Goal: Information Seeking & Learning: Learn about a topic

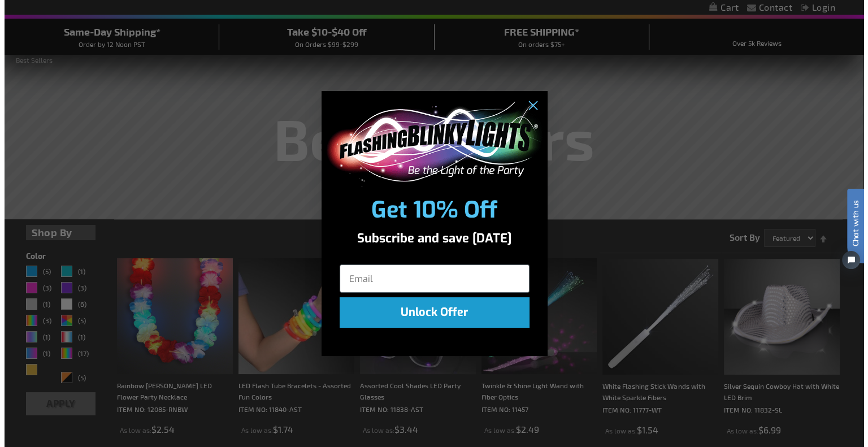
scroll to position [98, 0]
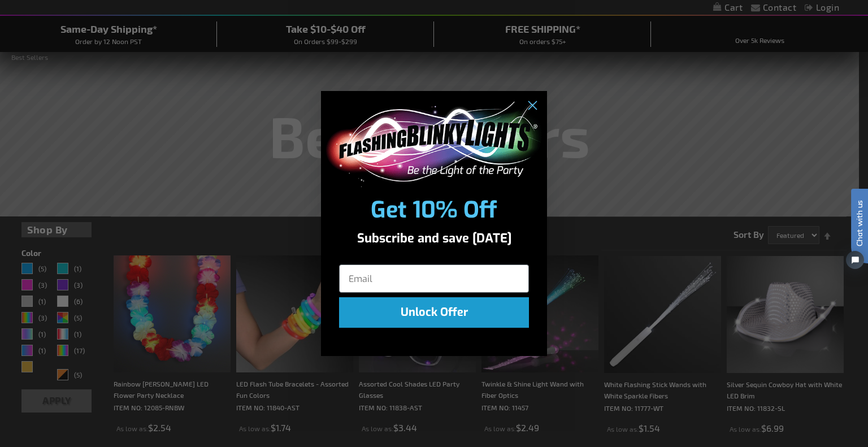
drag, startPoint x: 861, startPoint y: 68, endPoint x: 865, endPoint y: 83, distance: 15.9
click at [382, 280] on input "Email" at bounding box center [434, 278] width 190 height 28
type input "p.popken@hoegemeyer.com"
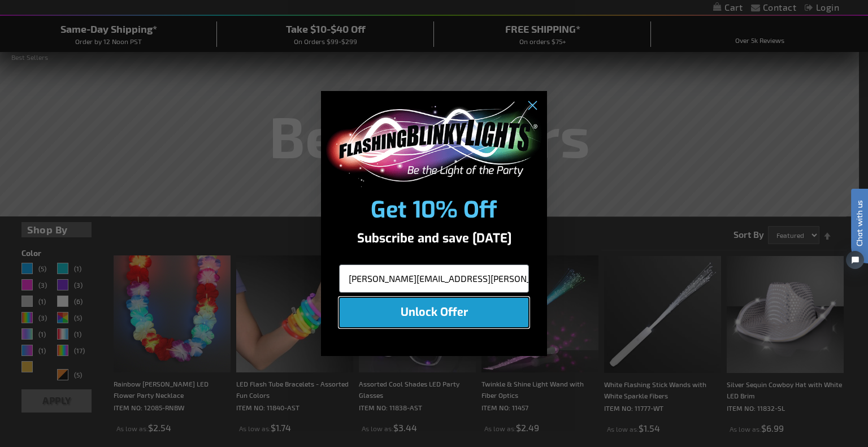
click at [430, 311] on button "Unlock Offer" at bounding box center [434, 312] width 190 height 31
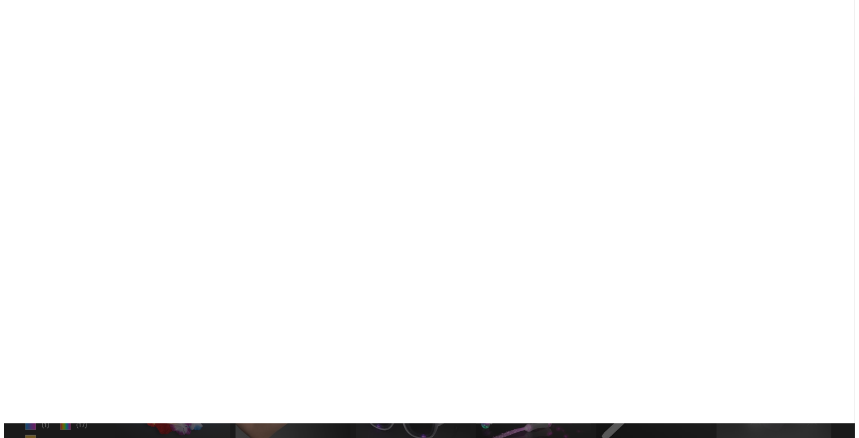
scroll to position [0, 0]
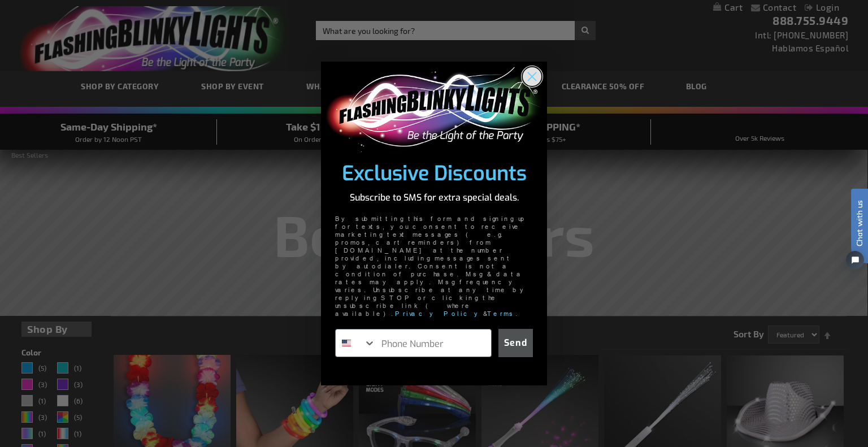
click at [532, 85] on circle "Close dialog" at bounding box center [532, 76] width 19 height 19
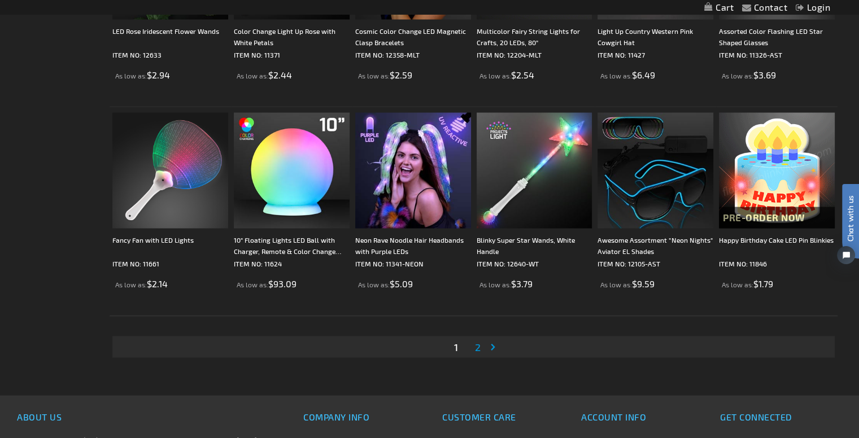
scroll to position [2147, 0]
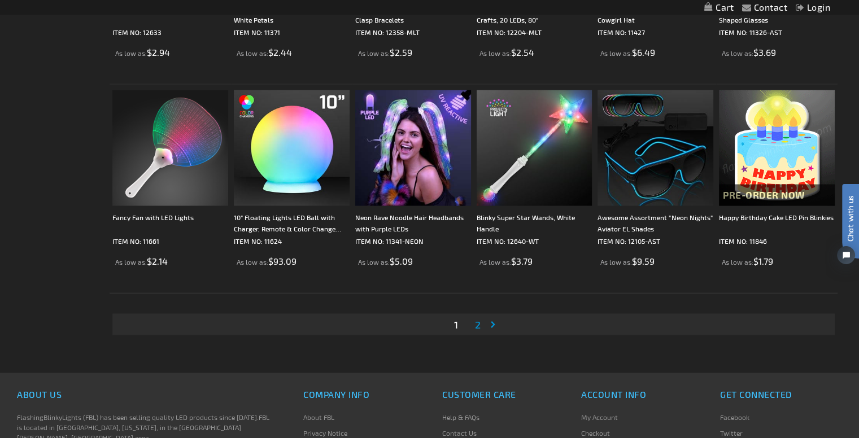
click at [481, 327] on link "Page 2" at bounding box center [478, 324] width 10 height 17
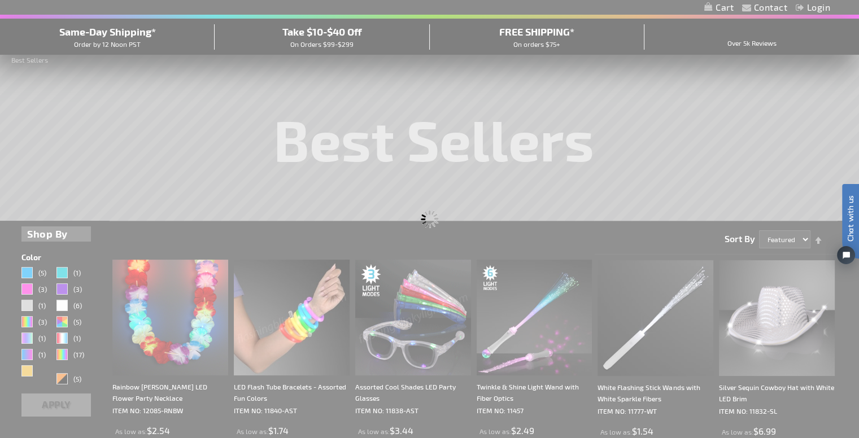
scroll to position [40, 0]
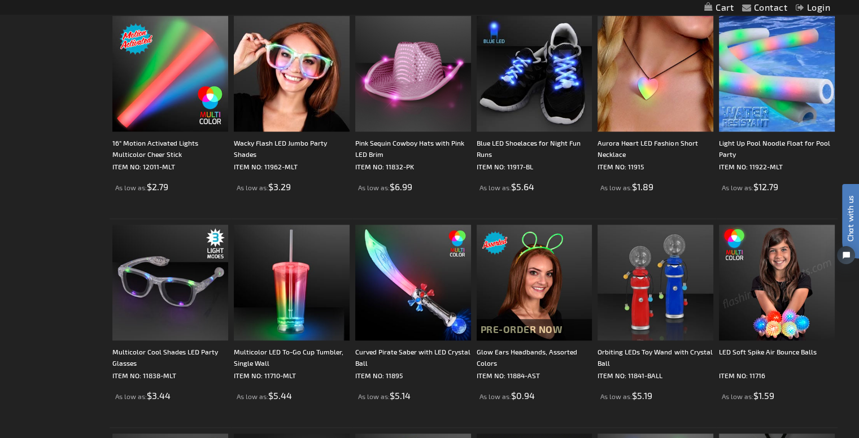
scroll to position [1173, 0]
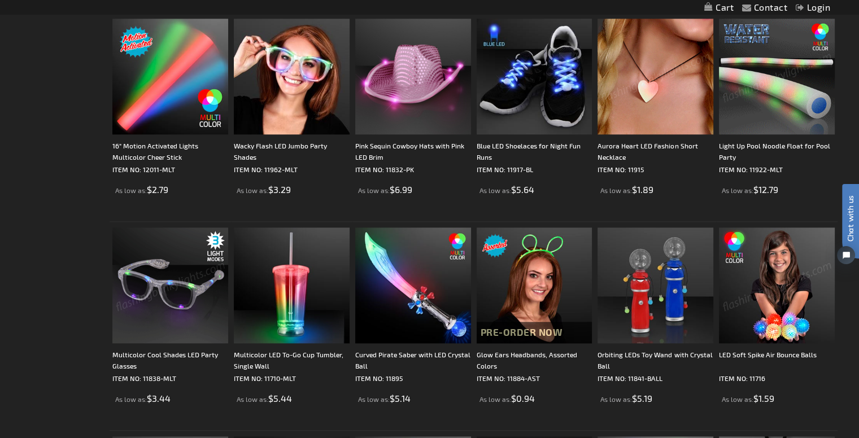
click at [196, 291] on img at bounding box center [170, 286] width 116 height 116
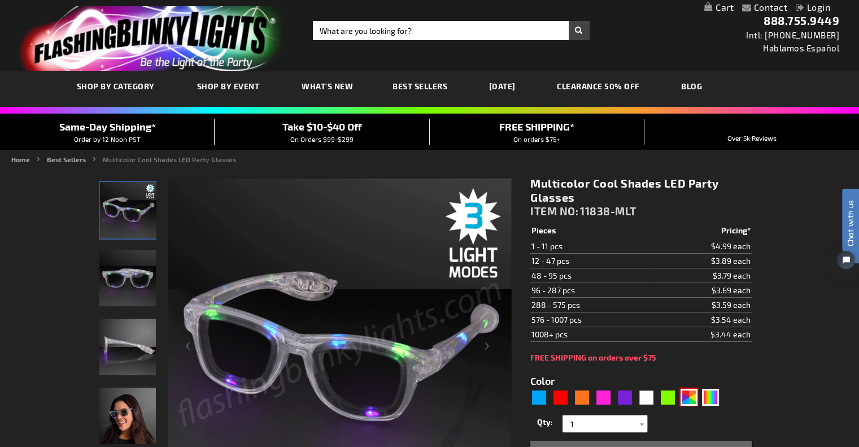
click at [689, 395] on div "AST" at bounding box center [689, 397] width 17 height 17
type input "5630"
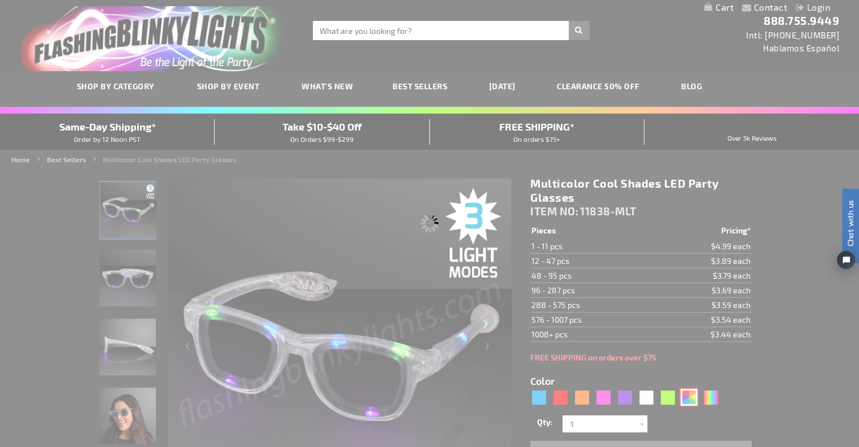
type input "11838-AST"
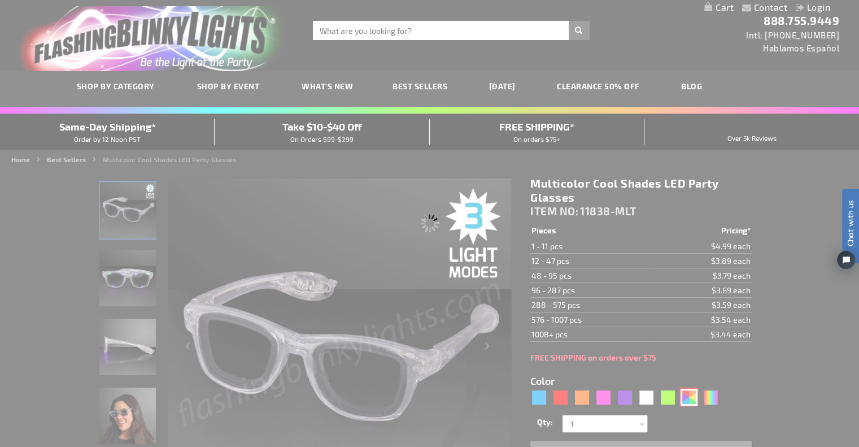
type input "Customize - Assorted Cool Shades LED Party Glasses - ITEM NO: 11838-AST"
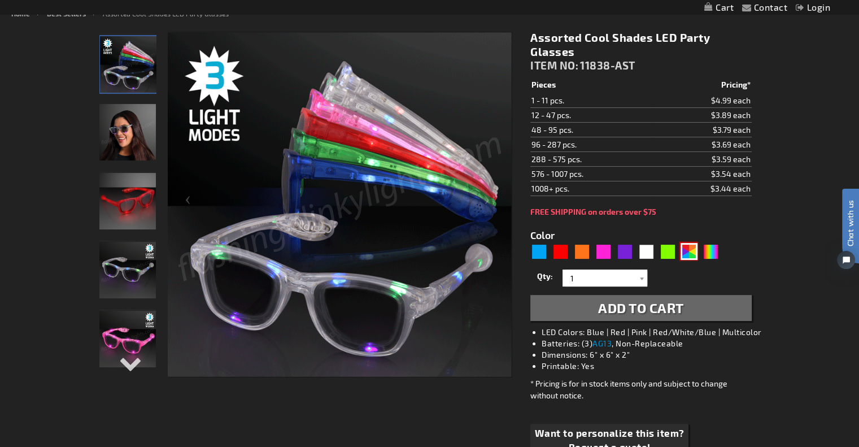
scroll to position [112, 0]
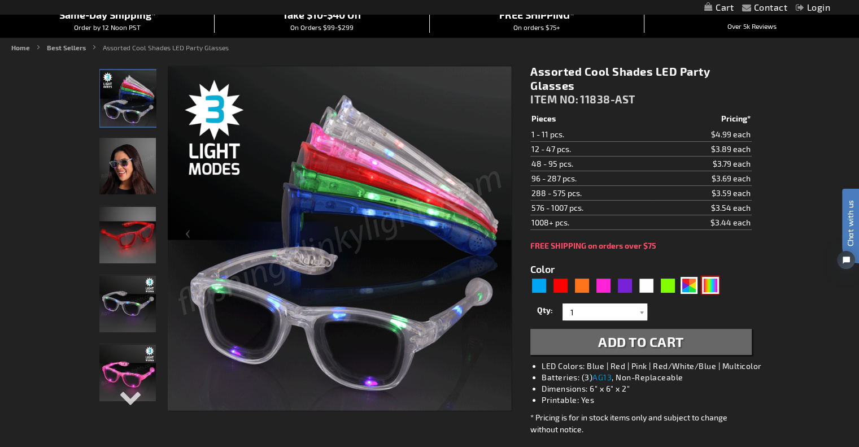
click at [711, 289] on div "Multicolor" at bounding box center [710, 285] width 17 height 17
type input "5659"
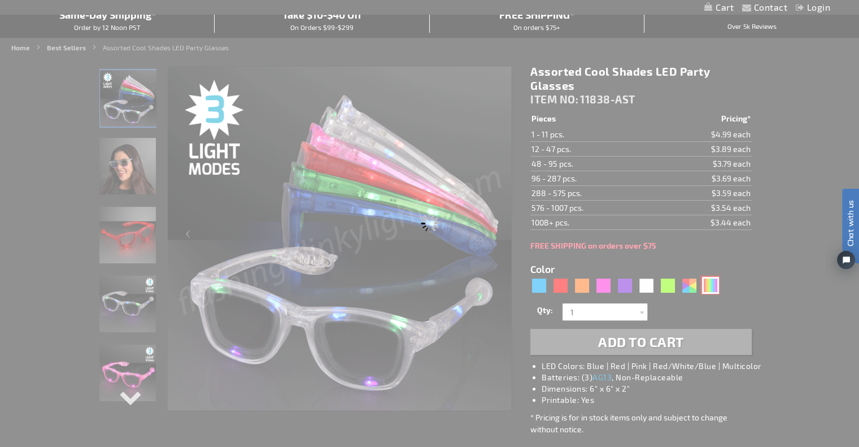
type input "11838-MLT"
type input "Customize - Multicolor Cool Shades LED Party Glasses - ITEM NO: 11838-MLT"
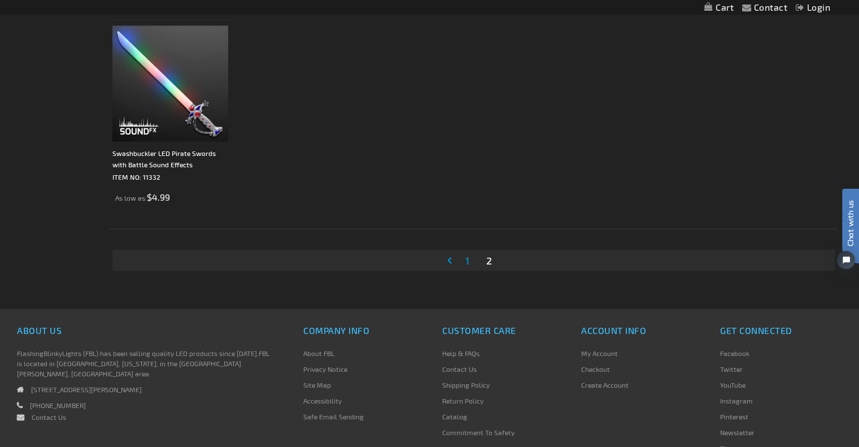
scroll to position [2125, 0]
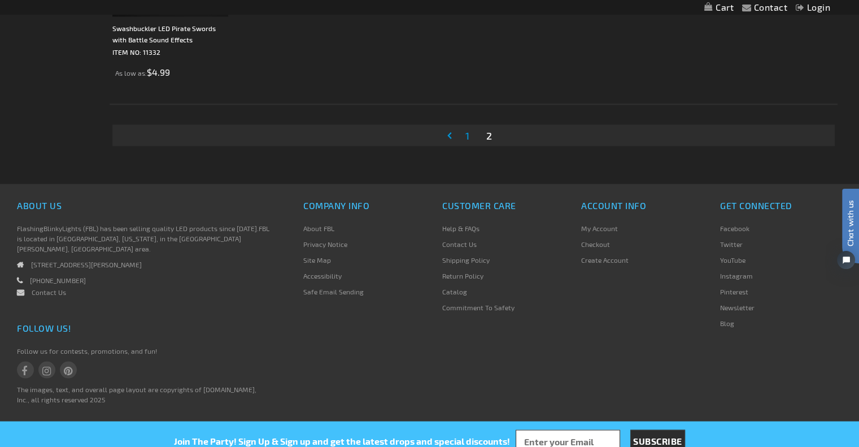
click at [464, 133] on link "Page 1" at bounding box center [467, 135] width 8 height 17
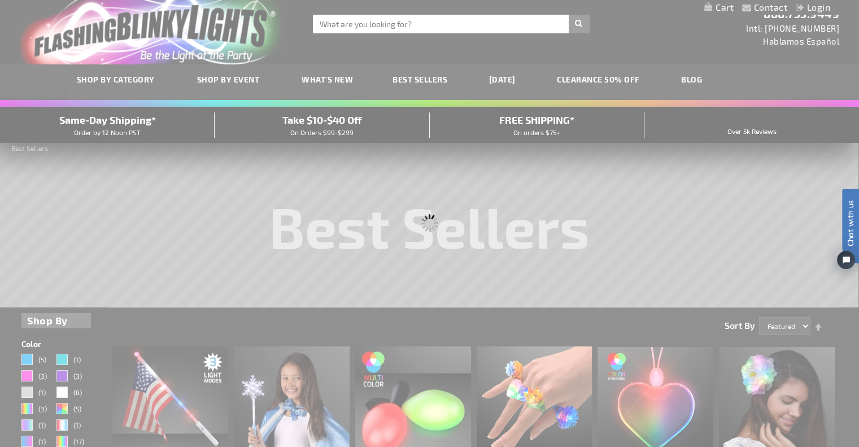
scroll to position [0, 0]
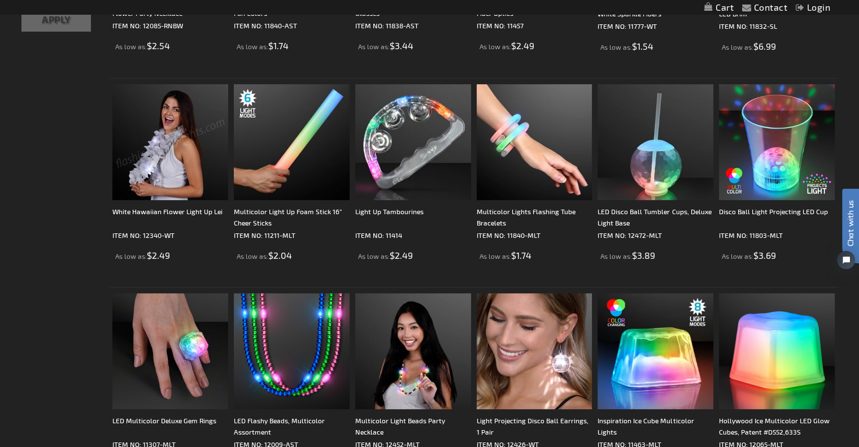
scroll to position [508, 0]
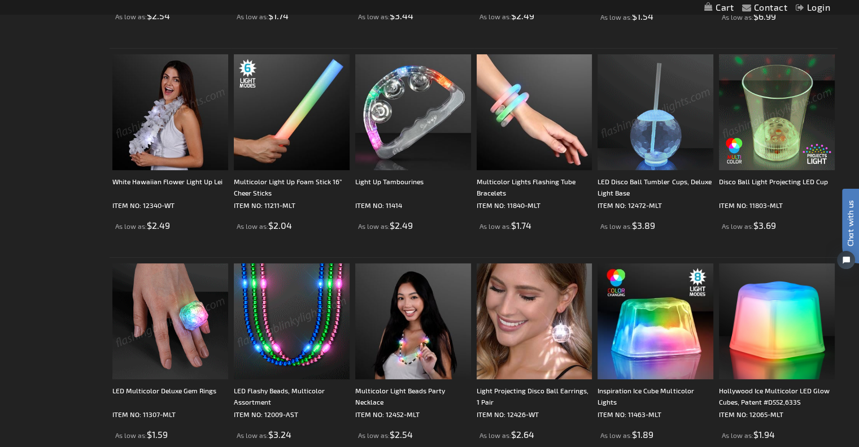
click at [297, 355] on img at bounding box center [292, 321] width 116 height 116
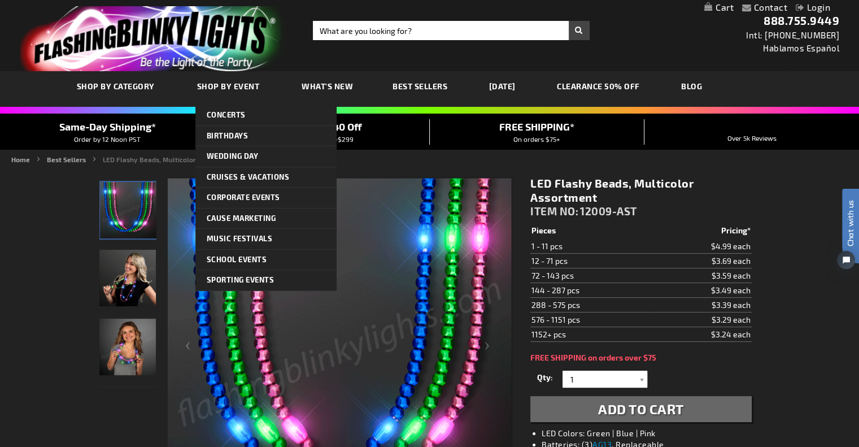
drag, startPoint x: 534, startPoint y: 3, endPoint x: 231, endPoint y: 85, distance: 314.4
click at [231, 85] on span "Shop By Event" at bounding box center [228, 86] width 63 height 10
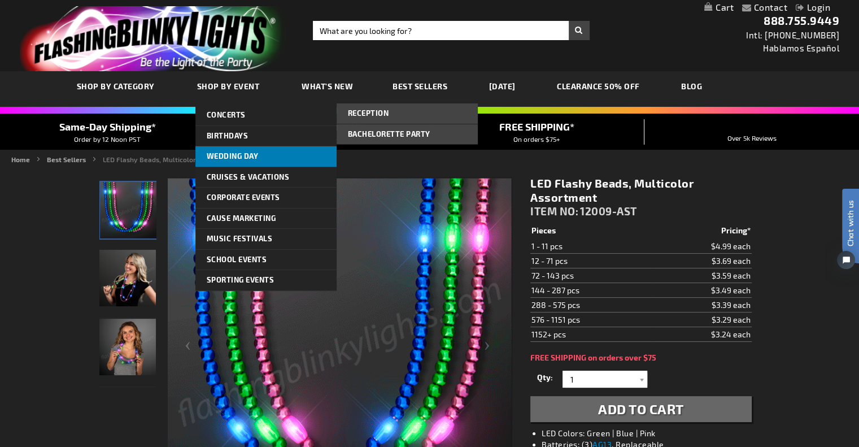
click at [230, 154] on span "Wedding Day" at bounding box center [233, 155] width 52 height 9
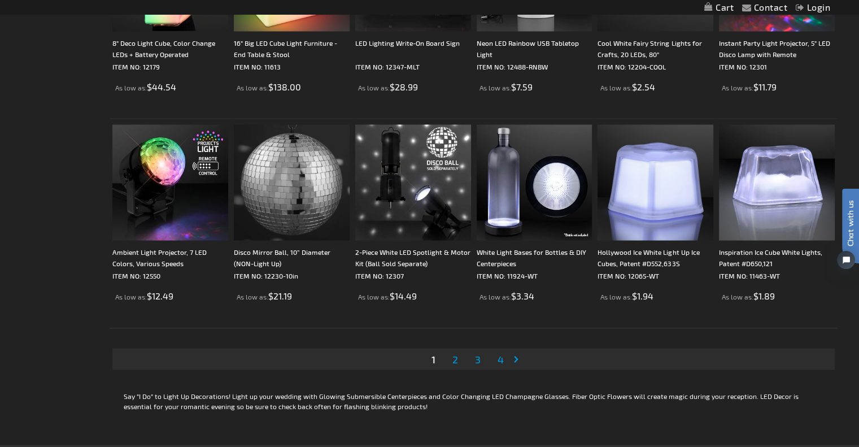
scroll to position [2189, 0]
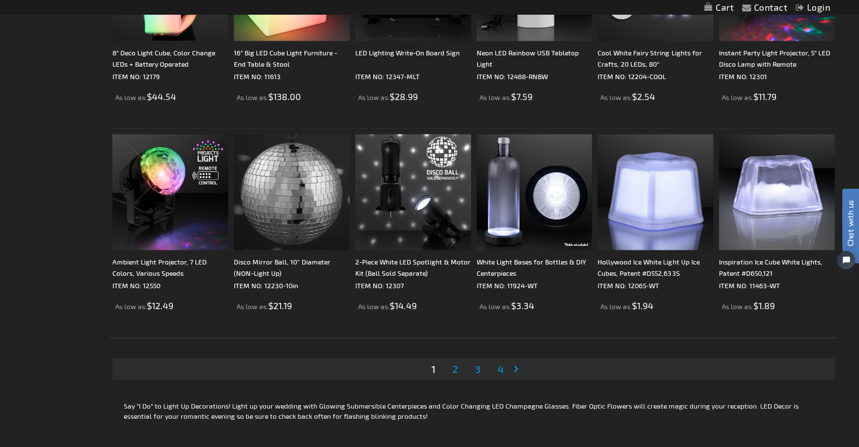
drag, startPoint x: 864, startPoint y: 60, endPoint x: 867, endPoint y: 381, distance: 320.9
click at [455, 365] on span "2" at bounding box center [455, 369] width 6 height 12
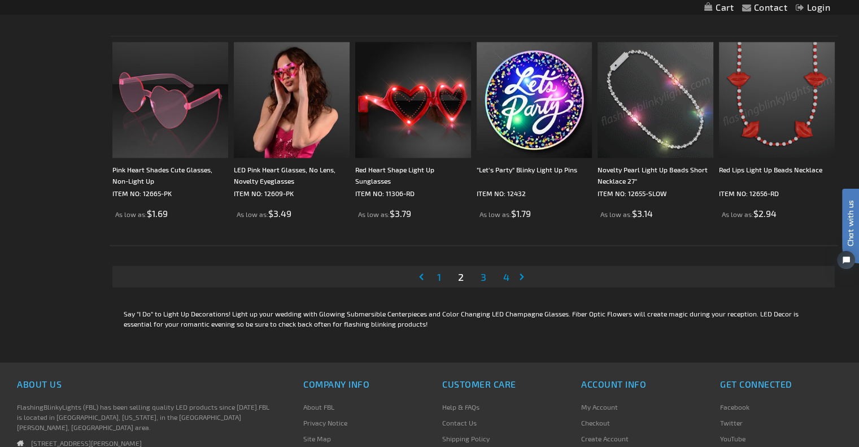
scroll to position [2327, 0]
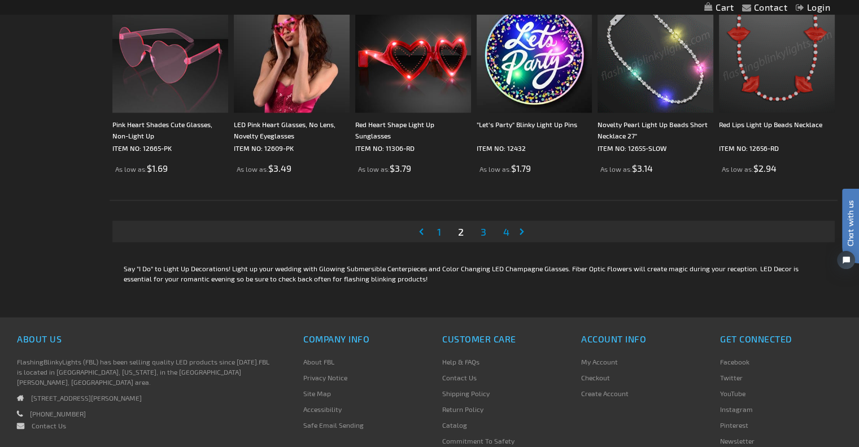
click at [487, 232] on link "Page 3" at bounding box center [483, 231] width 10 height 17
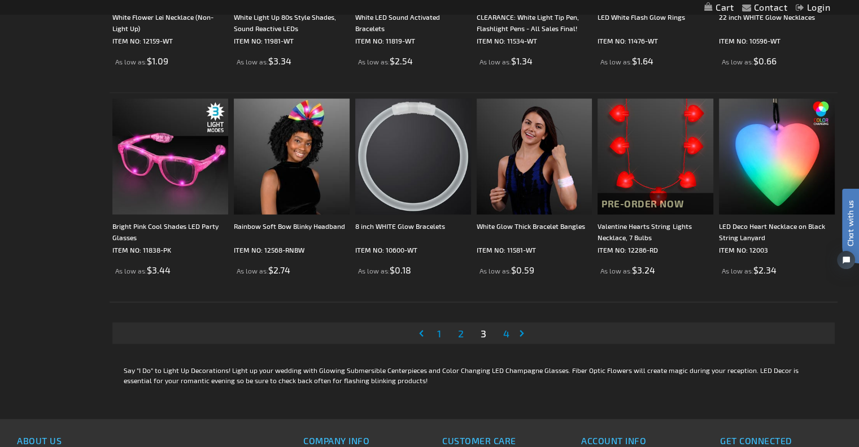
scroll to position [2236, 0]
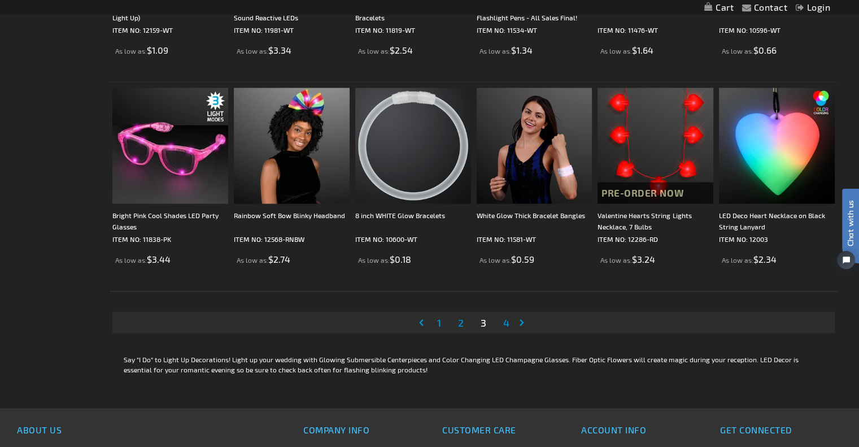
click at [508, 324] on span "4" at bounding box center [506, 322] width 6 height 12
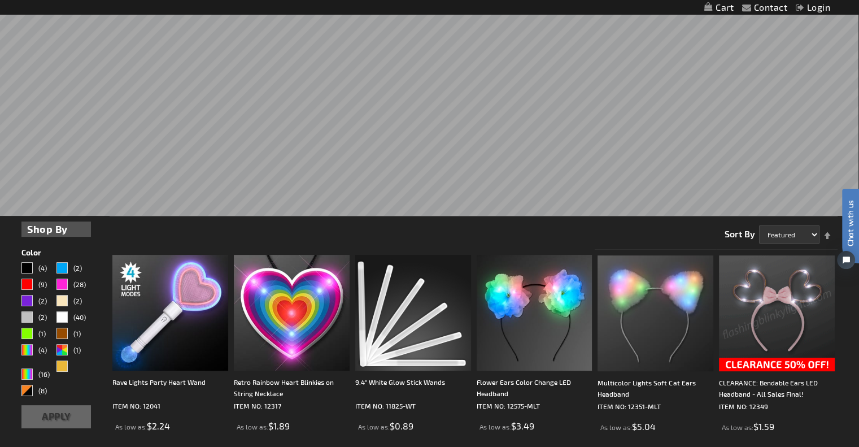
scroll to position [263, 0]
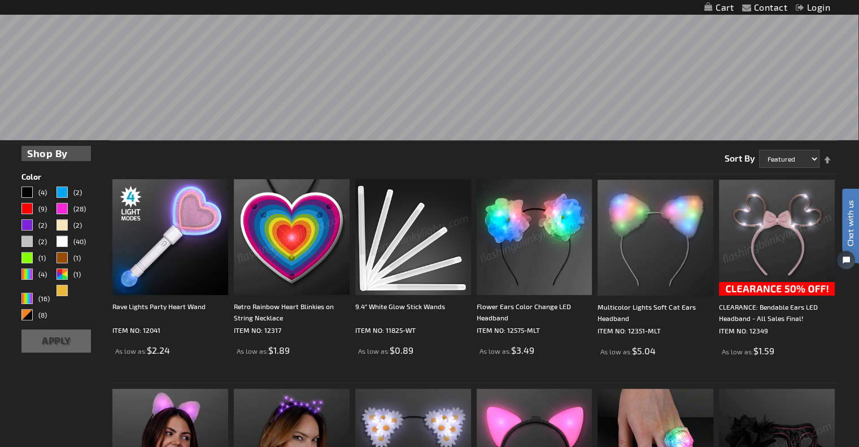
click at [404, 264] on img at bounding box center [413, 237] width 116 height 116
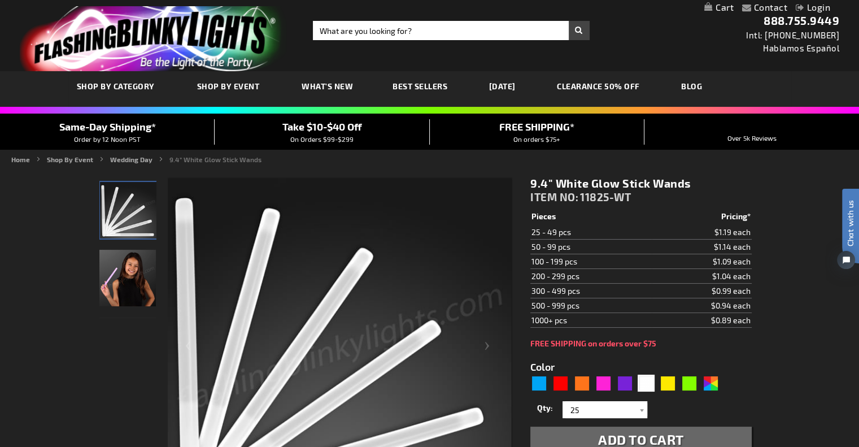
click at [115, 276] on img at bounding box center [127, 278] width 56 height 56
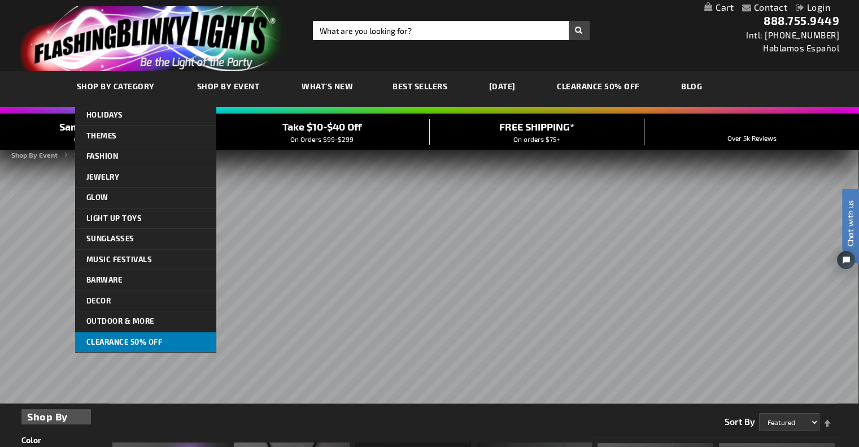
drag, startPoint x: 135, startPoint y: 338, endPoint x: 112, endPoint y: 336, distance: 23.3
click at [112, 337] on span "CLEARANCE 50% OFF" at bounding box center [124, 341] width 76 height 9
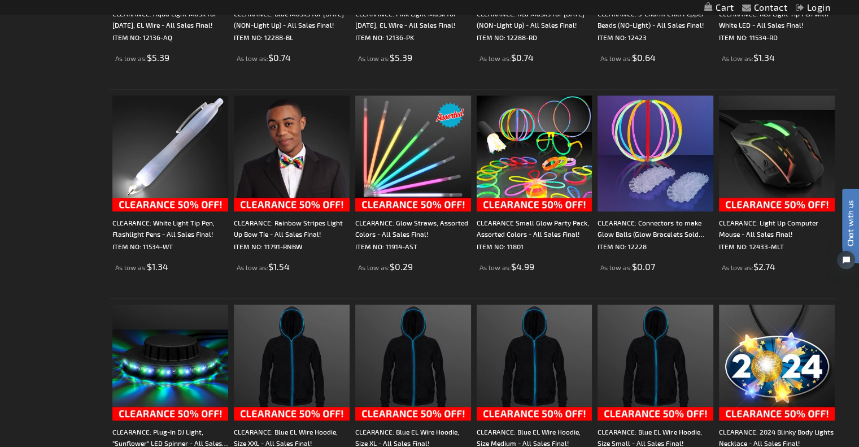
scroll to position [1189, 0]
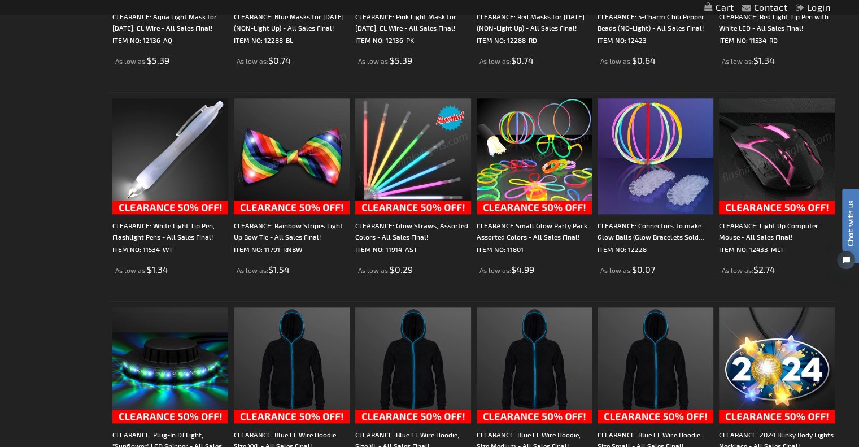
click at [428, 174] on img at bounding box center [413, 156] width 116 height 116
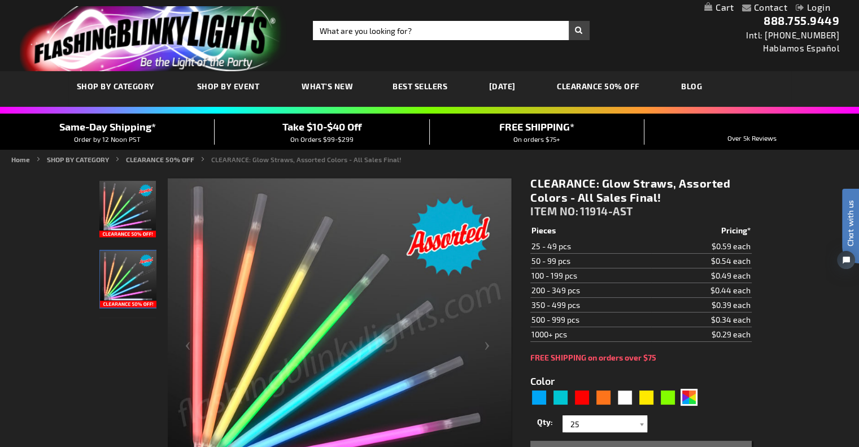
click at [752, 281] on div "CLEARANCE: Glow Straws, Assorted Colors - All Sales Final! ITEM NO: 11914-AST $…" at bounding box center [641, 371] width 238 height 407
click at [646, 396] on div "Yellow" at bounding box center [646, 397] width 17 height 17
type input "5647"
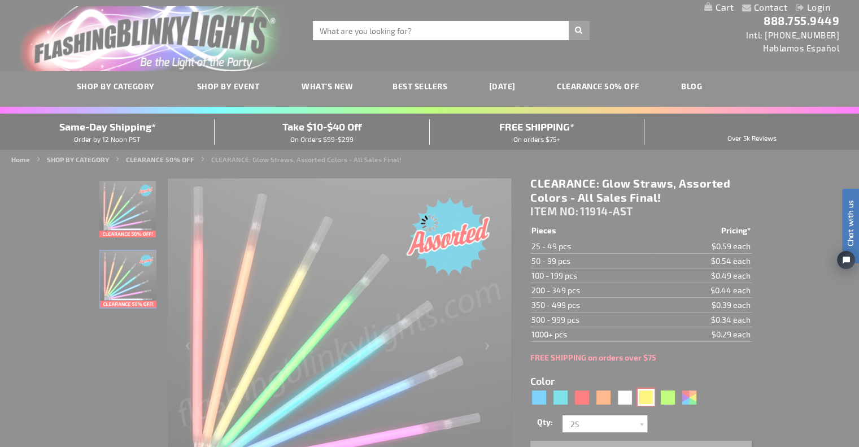
type input "11914-YL"
type input "Customize - Yellow Glowing Straws for Party Drinks, PACKS OF 25 - ITEM NO: 1191…"
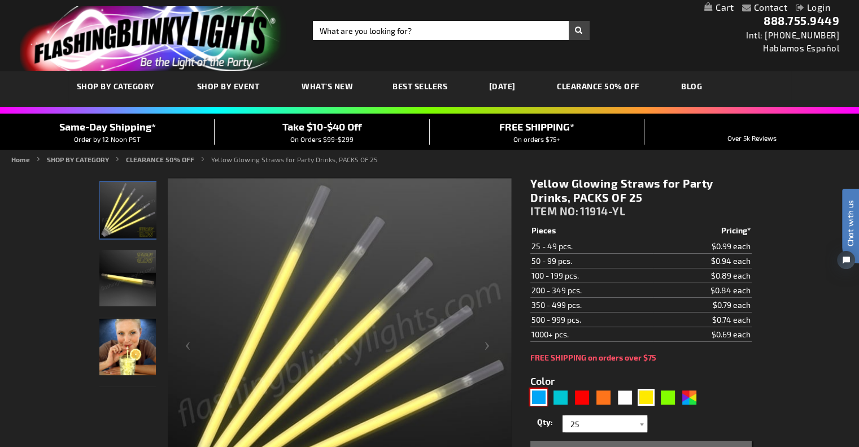
click at [532, 399] on div "Blue" at bounding box center [538, 397] width 17 height 17
type input "5629"
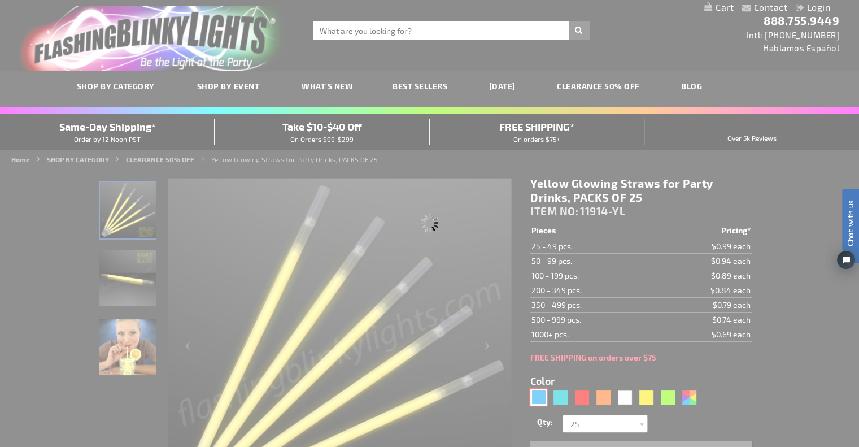
type input "11914-BL"
type input "Customize - Blue Glow Party Straws for Light Drinks, PACKS OF 25 - ITEM NO: 119…"
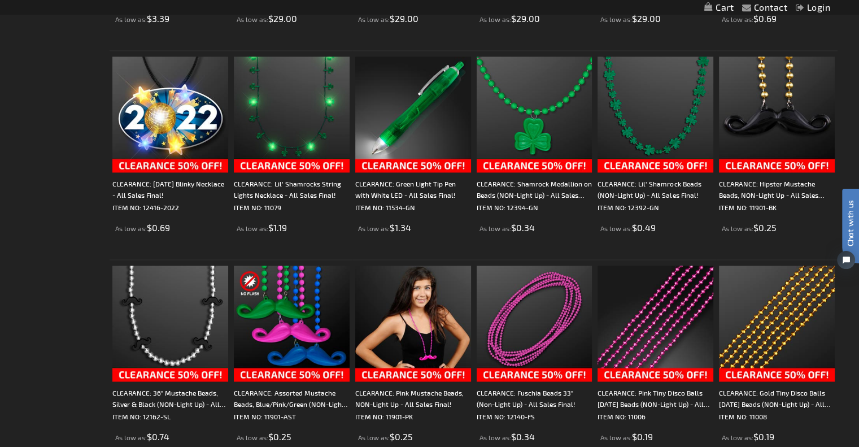
scroll to position [1671, 0]
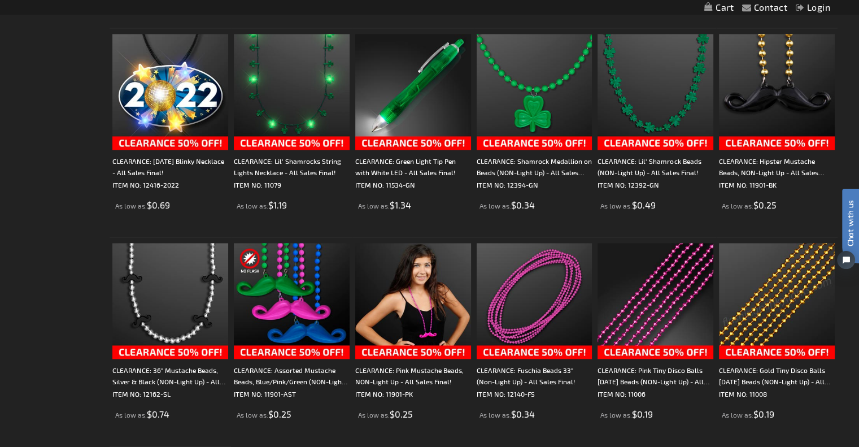
click at [756, 315] on img at bounding box center [777, 301] width 116 height 116
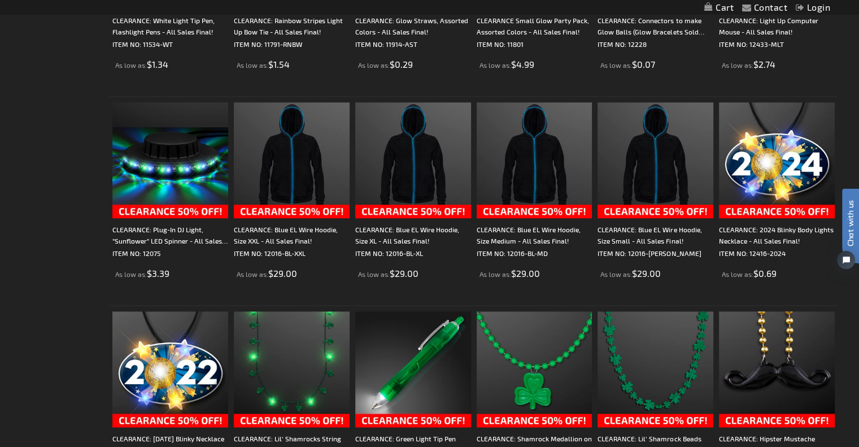
scroll to position [1372, 0]
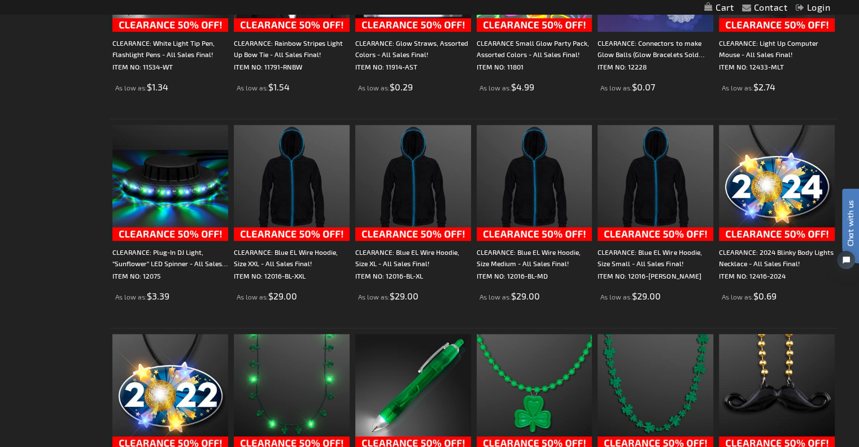
drag, startPoint x: 863, startPoint y: 360, endPoint x: 33, endPoint y: 136, distance: 859.4
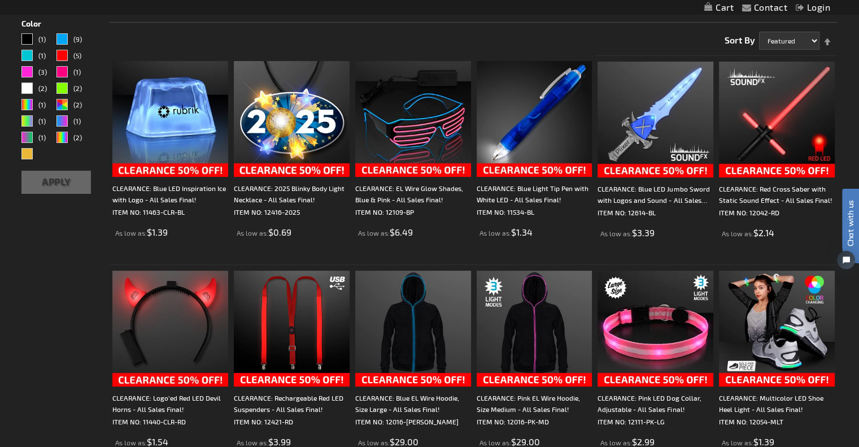
scroll to position [120, 0]
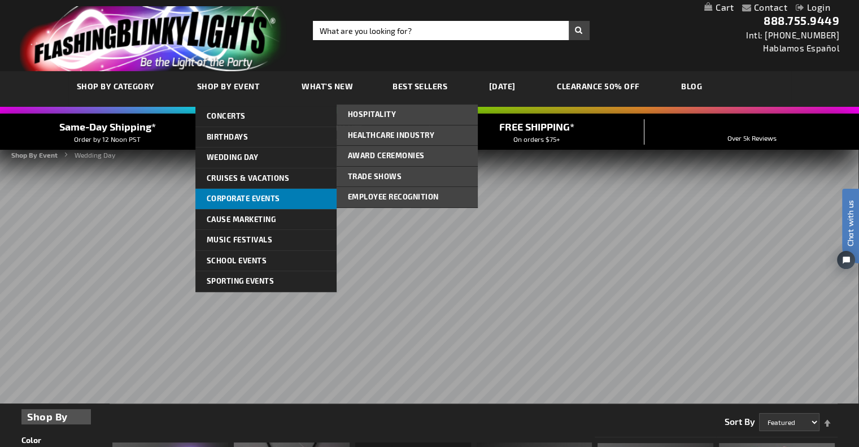
click at [228, 198] on span "Corporate Events" at bounding box center [243, 198] width 73 height 9
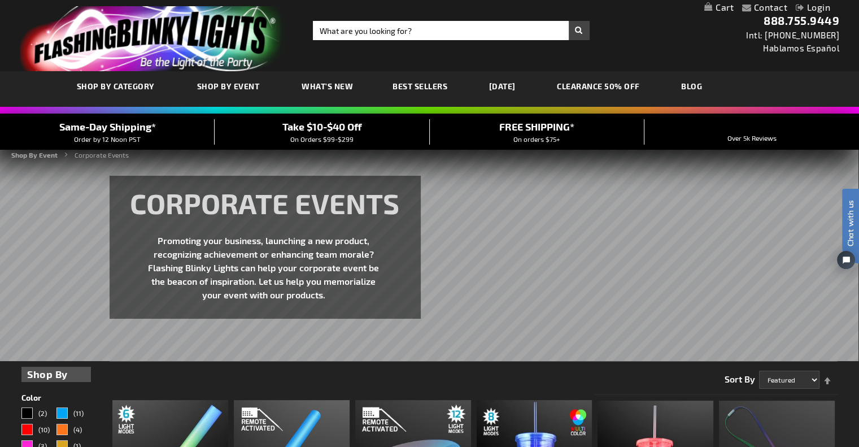
click at [228, 198] on h1 "CORPORATE EVENTS" at bounding box center [251, 203] width 242 height 34
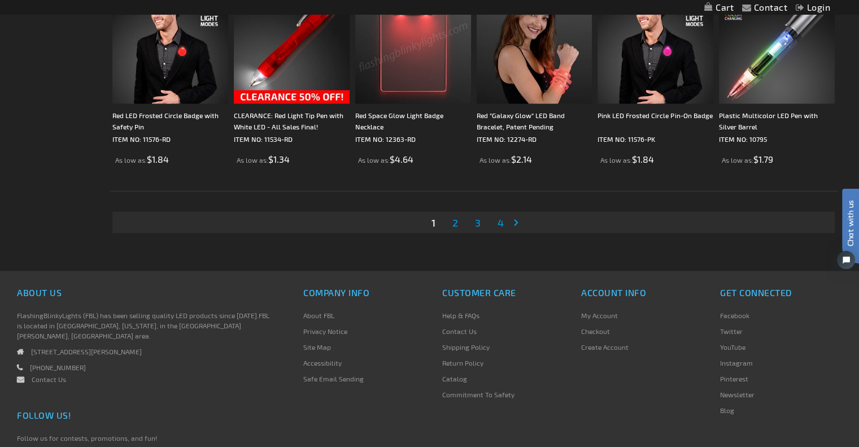
scroll to position [2300, 0]
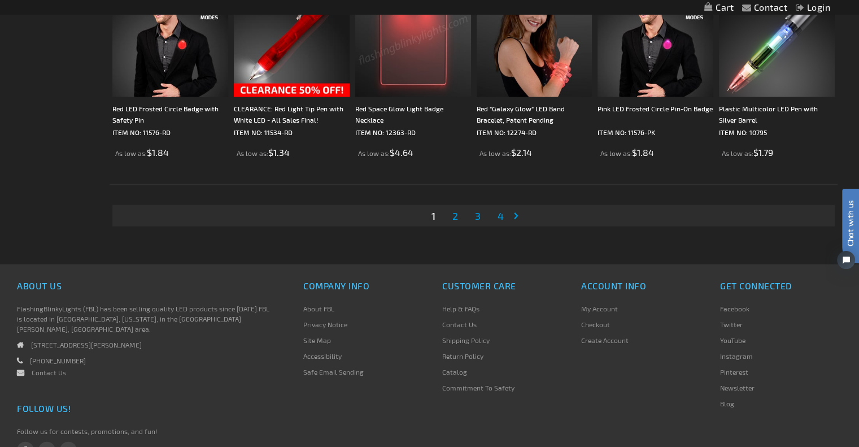
click at [450, 212] on link "Page 2" at bounding box center [455, 215] width 10 height 17
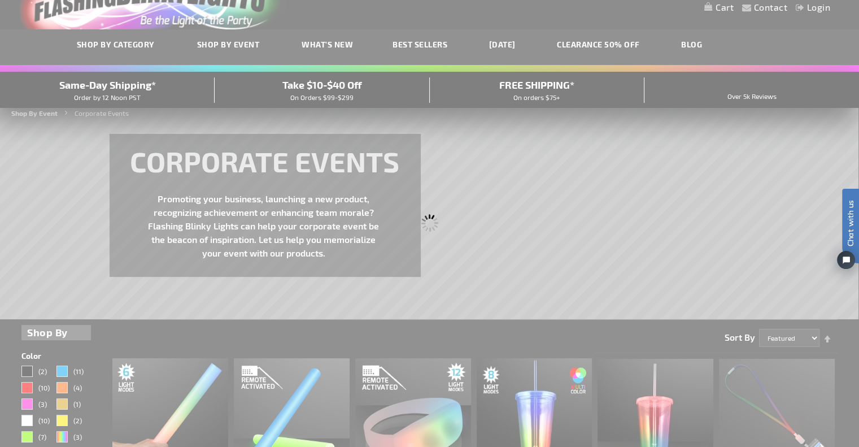
scroll to position [11, 0]
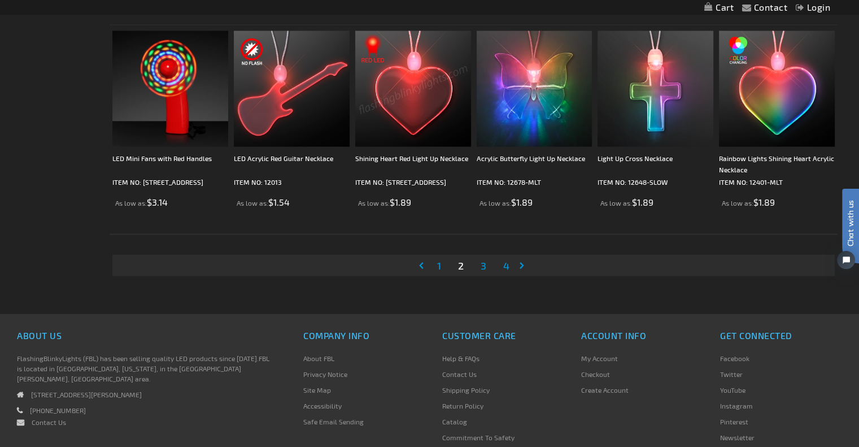
scroll to position [2266, 0]
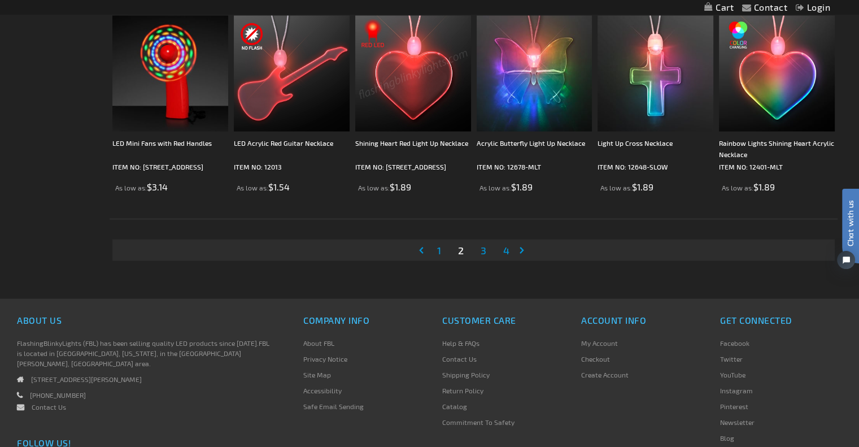
click at [484, 247] on span "3" at bounding box center [484, 250] width 6 height 12
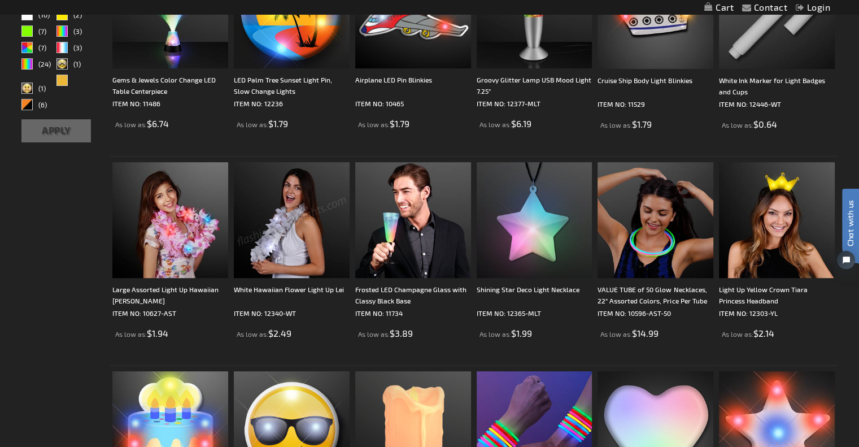
scroll to position [450, 0]
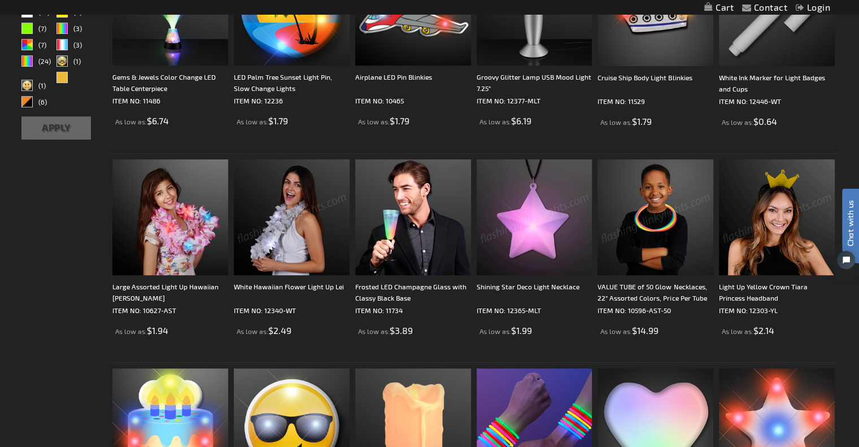
click at [654, 236] on img at bounding box center [656, 217] width 116 height 116
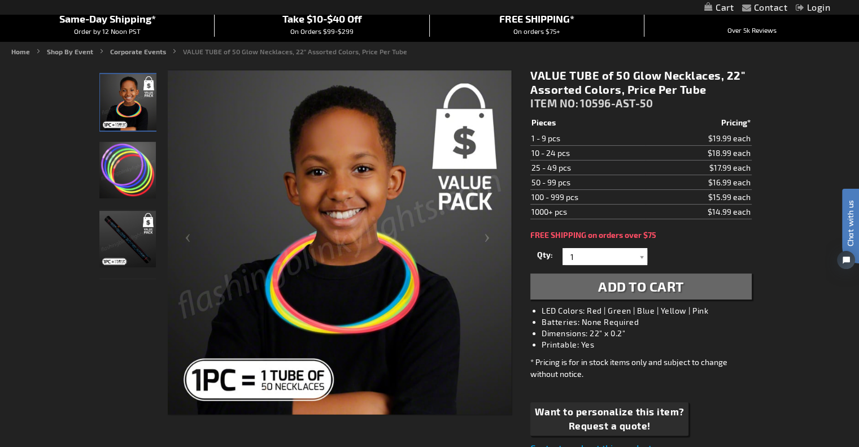
scroll to position [111, 0]
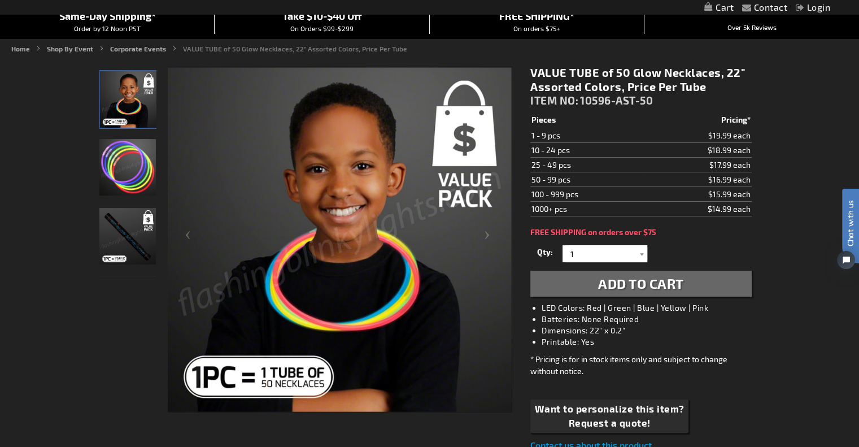
click at [105, 285] on div at bounding box center [127, 239] width 56 height 346
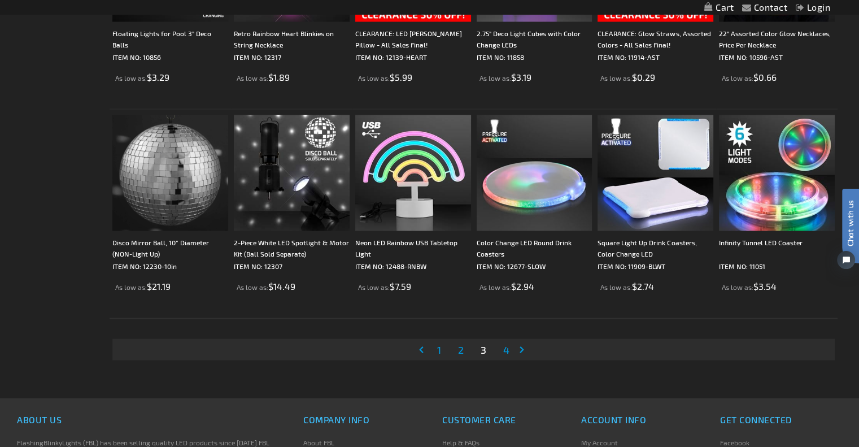
scroll to position [2164, 0]
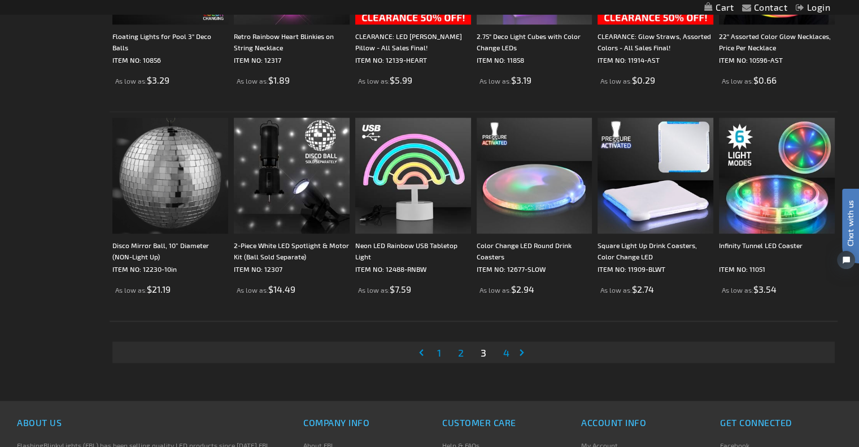
click at [510, 352] on link "Page 4" at bounding box center [506, 352] width 11 height 17
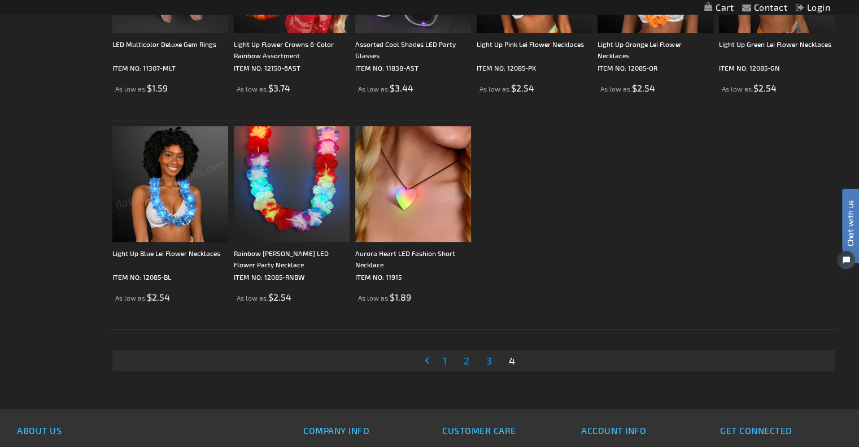
scroll to position [691, 0]
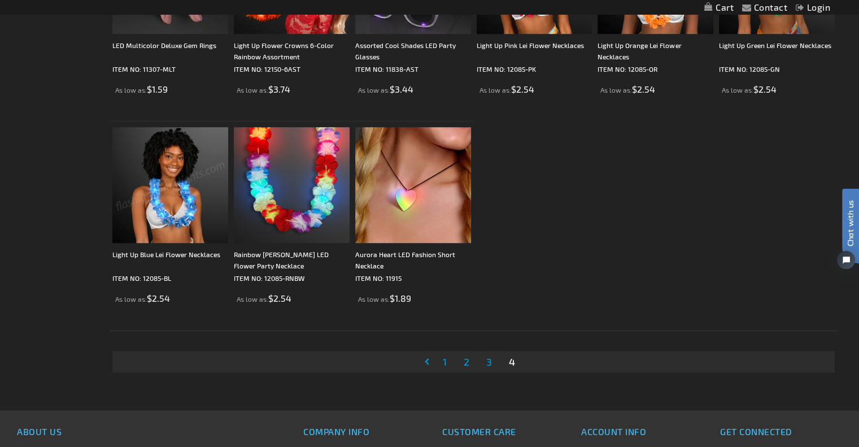
click at [589, 266] on ol "Light Up [PERSON_NAME], Spiral Stem ITEM NO: 10428 As low as $4.09" at bounding box center [474, 17] width 728 height 628
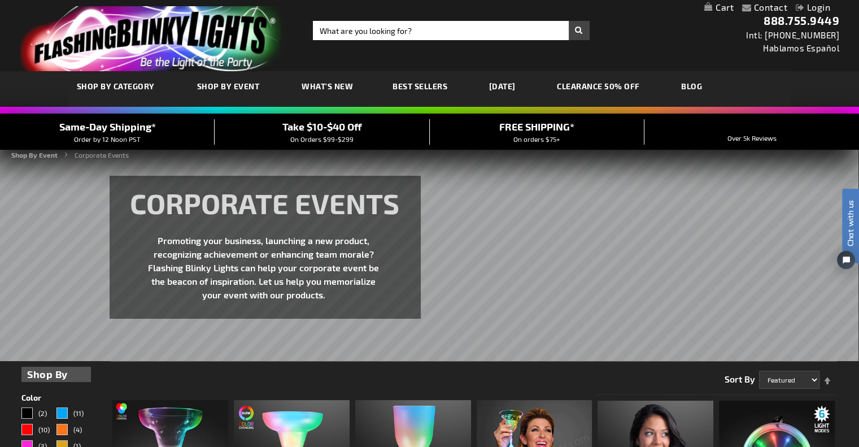
click at [322, 85] on span "What's New" at bounding box center [327, 86] width 51 height 10
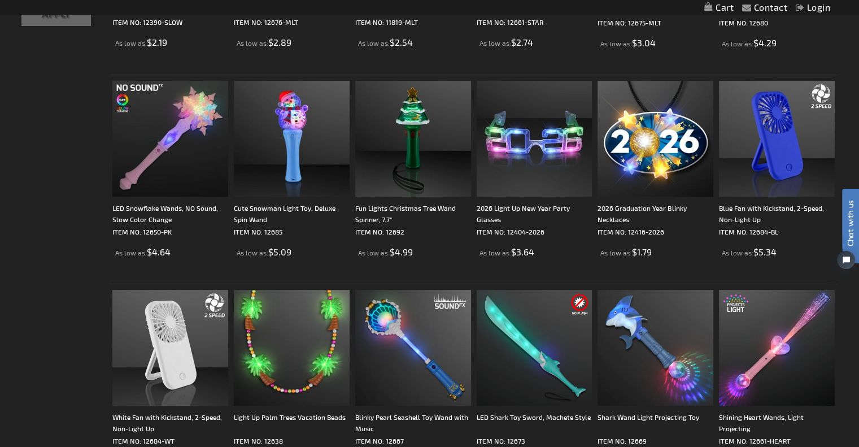
scroll to position [385, 0]
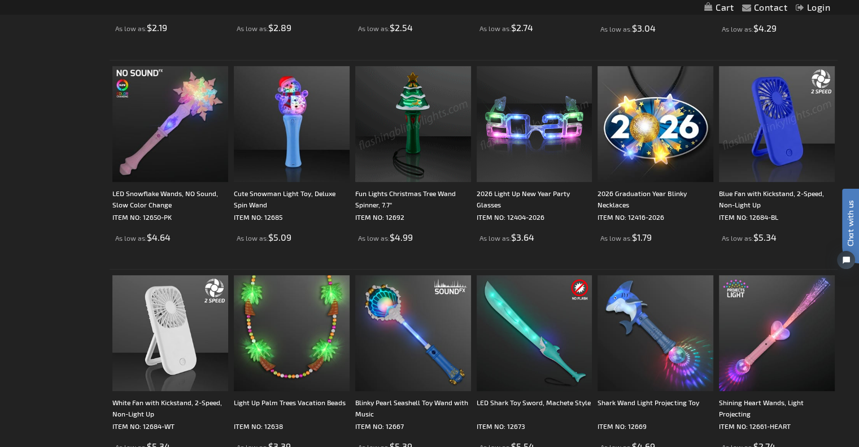
click at [526, 129] on img at bounding box center [535, 124] width 116 height 116
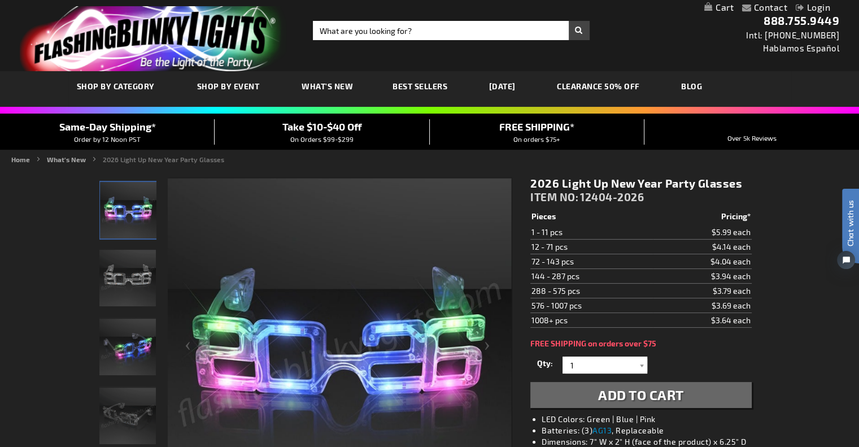
drag, startPoint x: 0, startPoint y: 0, endPoint x: 411, endPoint y: 64, distance: 416.2
click at [526, 129] on span "FREE SHIPPING*" at bounding box center [536, 126] width 75 height 12
